Goal: Task Accomplishment & Management: Use online tool/utility

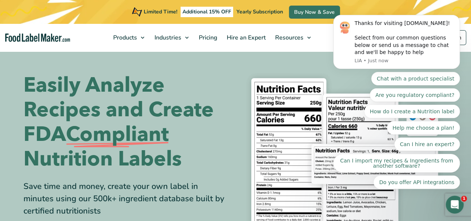
click at [463, 72] on body "Thanks for visiting [DOMAIN_NAME]! Select from our common questions below or se…" at bounding box center [396, 61] width 143 height 272
click at [460, 19] on icon "Dismiss notification" at bounding box center [458, 17] width 4 height 4
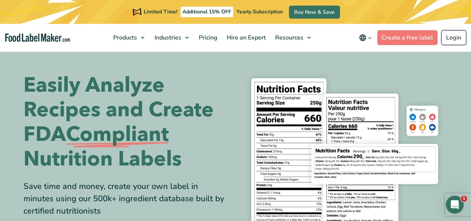
click at [454, 38] on link "Login" at bounding box center [454, 37] width 25 height 15
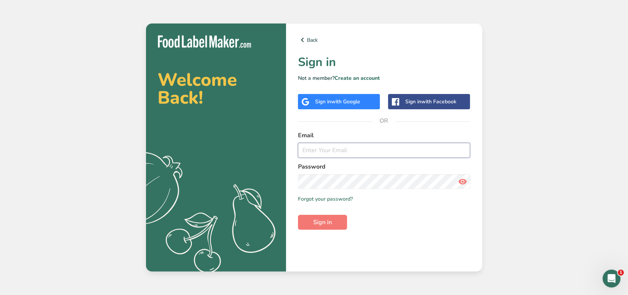
click at [322, 152] on input "email" at bounding box center [384, 150] width 173 height 15
type input "slast@bakkavor.us"
click at [298, 215] on button "Sign in" at bounding box center [322, 222] width 49 height 15
click at [339, 219] on button "Sign in" at bounding box center [322, 222] width 49 height 15
click at [298, 215] on button "Sign in" at bounding box center [322, 222] width 49 height 15
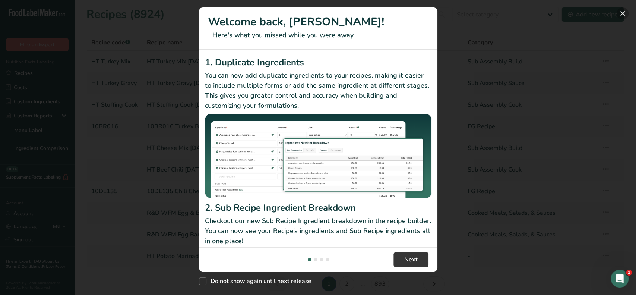
click at [623, 16] on button "New Features" at bounding box center [623, 13] width 12 height 12
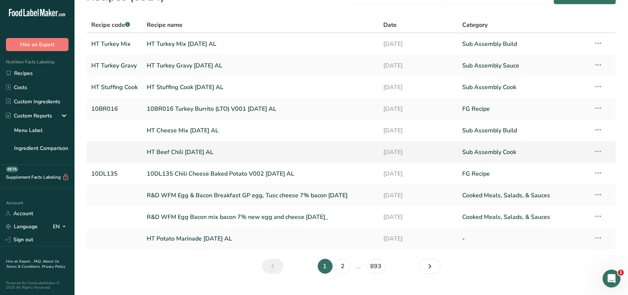
scroll to position [32, 0]
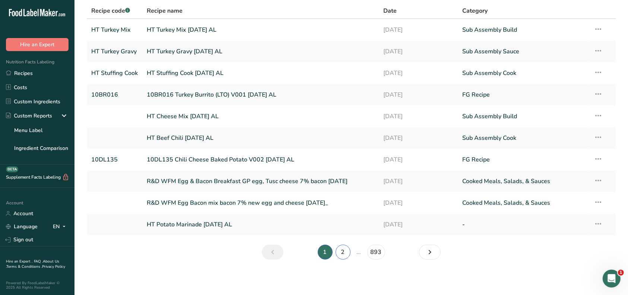
click at [343, 253] on link "2" at bounding box center [343, 251] width 15 height 15
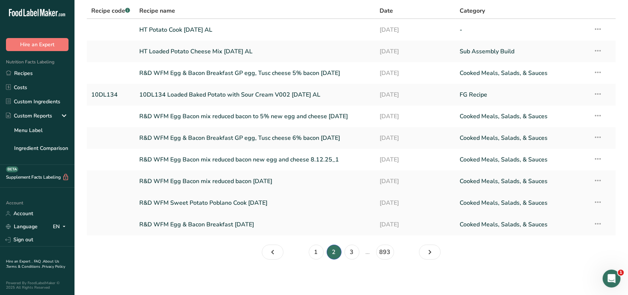
click at [243, 202] on link "R&D WFM Sweet Potato Poblano Cook 8.12.25" at bounding box center [255, 203] width 232 height 16
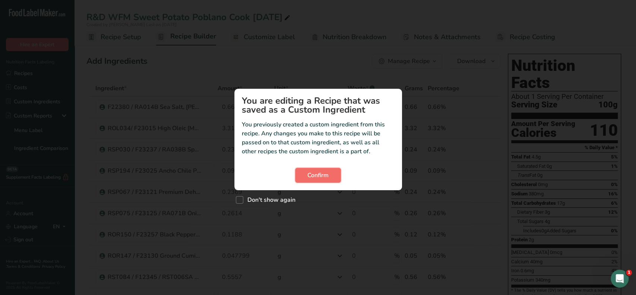
click at [318, 177] on span "Confirm" at bounding box center [317, 175] width 21 height 9
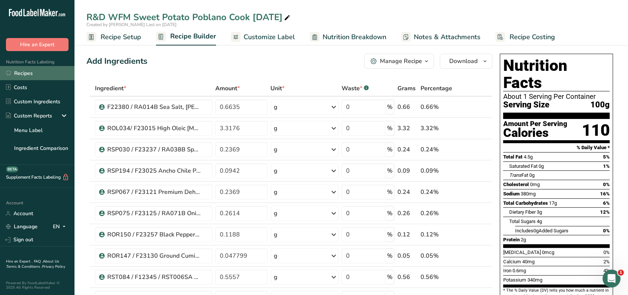
click at [25, 72] on link "Recipes" at bounding box center [37, 73] width 75 height 14
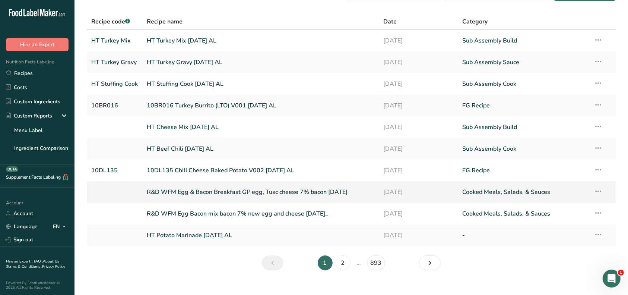
scroll to position [32, 0]
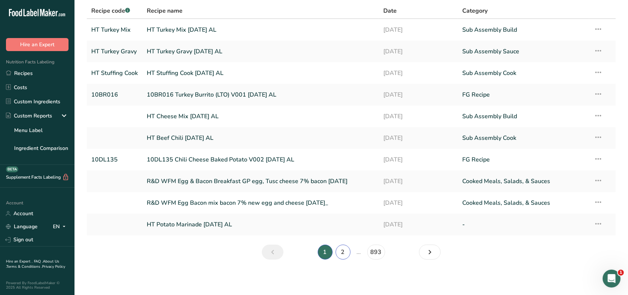
click at [342, 252] on link "2" at bounding box center [343, 251] width 15 height 15
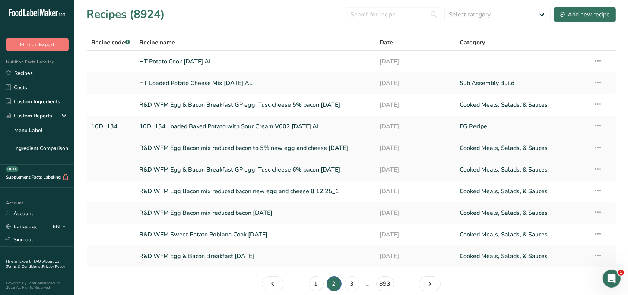
click at [291, 150] on link "R&D WFM Egg Bacon mix reduced bacon to 5% new egg and cheese 8.12.25" at bounding box center [255, 148] width 232 height 16
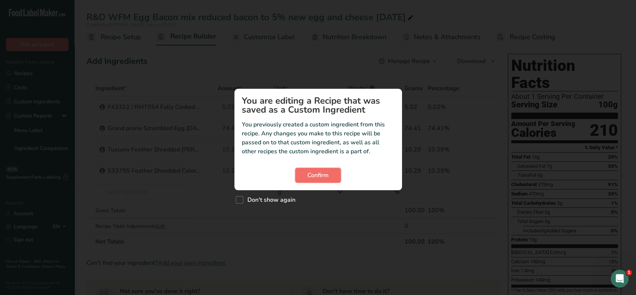
click at [313, 172] on span "Confirm" at bounding box center [317, 175] width 21 height 9
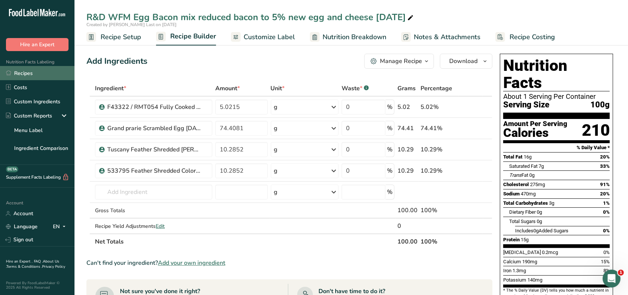
click at [21, 79] on link "Recipes" at bounding box center [37, 73] width 75 height 14
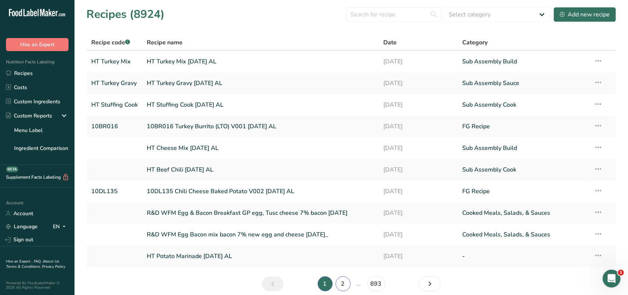
click at [342, 285] on link "2" at bounding box center [343, 283] width 15 height 15
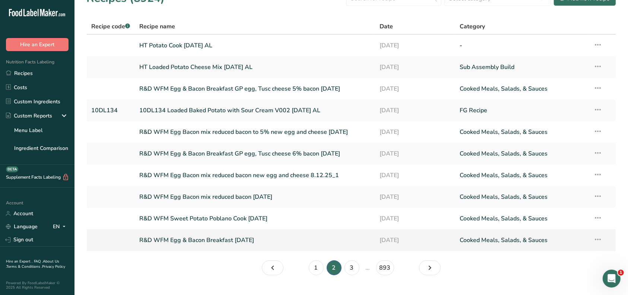
scroll to position [32, 0]
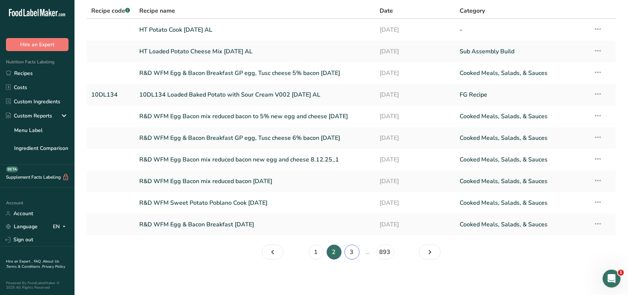
click at [352, 251] on link "3" at bounding box center [352, 251] width 15 height 15
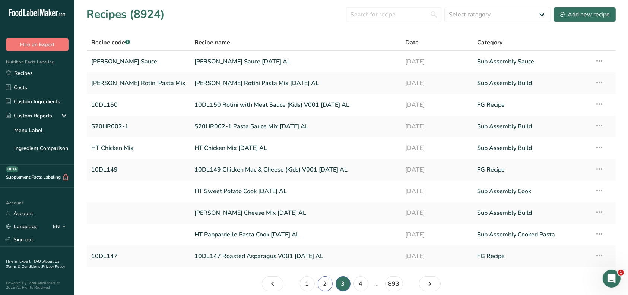
click at [322, 282] on link "2" at bounding box center [325, 283] width 15 height 15
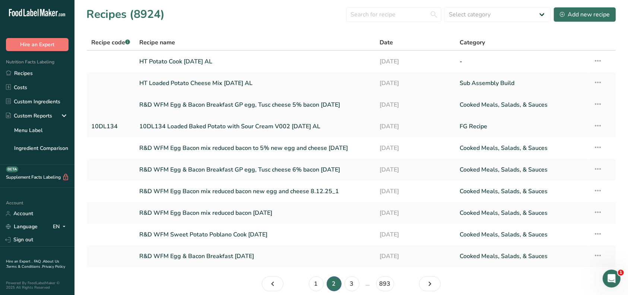
click at [307, 103] on link "R&D WFM Egg & Bacon Breakfast GP egg, Tusc cheese 5% bacon 8.12.25" at bounding box center [255, 105] width 232 height 16
